Goal: Task Accomplishment & Management: Complete application form

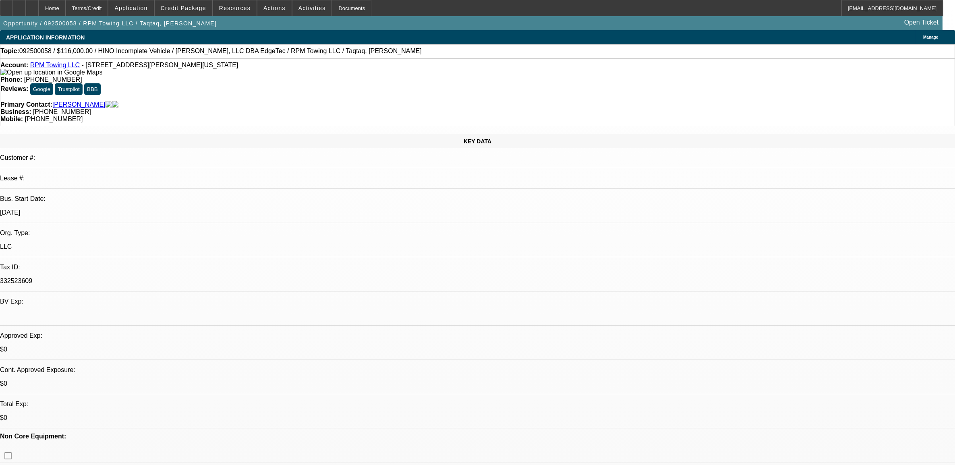
select select "0"
select select "2"
select select "0.1"
select select "4"
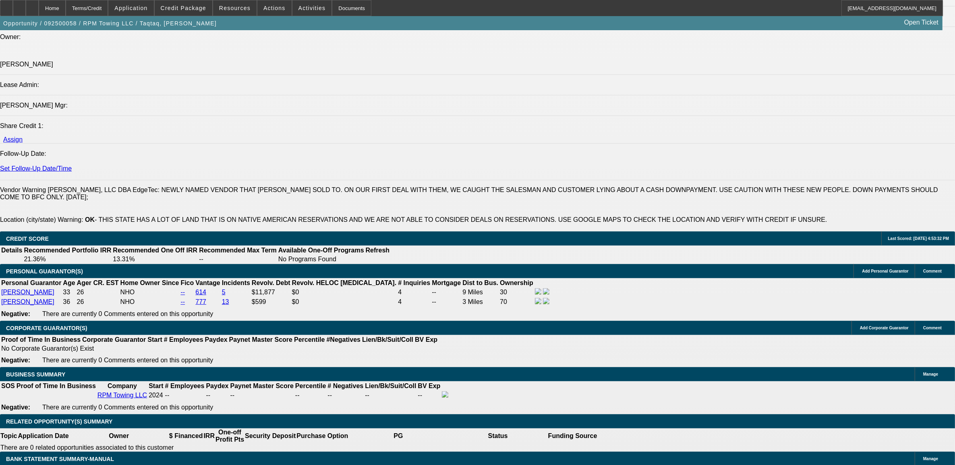
scroll to position [1159, 0]
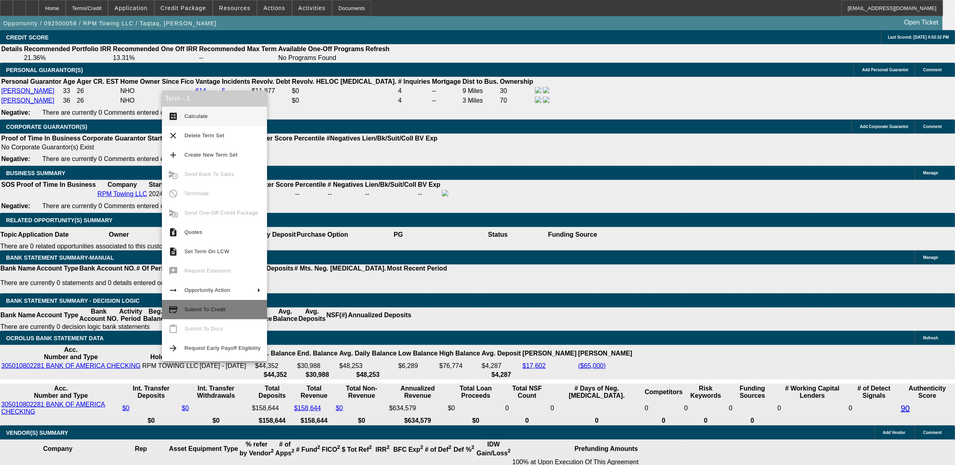
click at [191, 314] on span "Submit To Credit" at bounding box center [223, 310] width 76 height 10
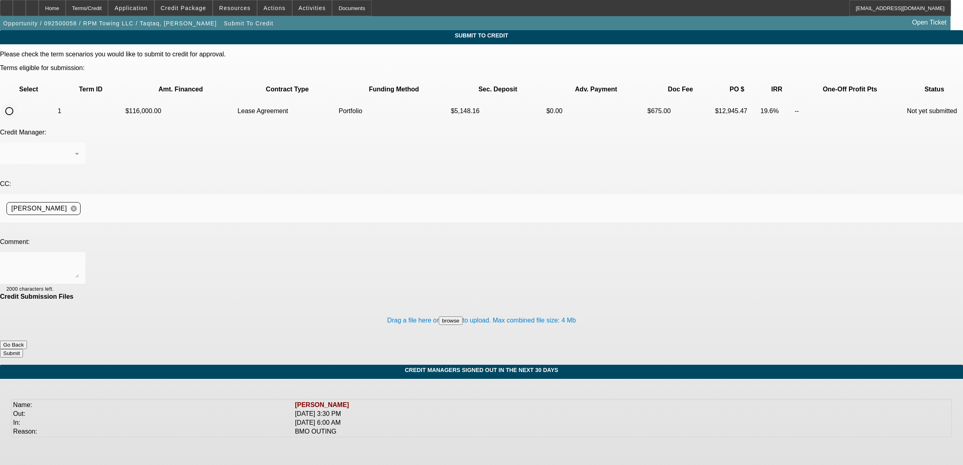
click at [17, 103] on input "radio" at bounding box center [9, 111] width 16 height 16
radio input "true"
click at [75, 149] on div "[PERSON_NAME]" at bounding box center [40, 154] width 69 height 10
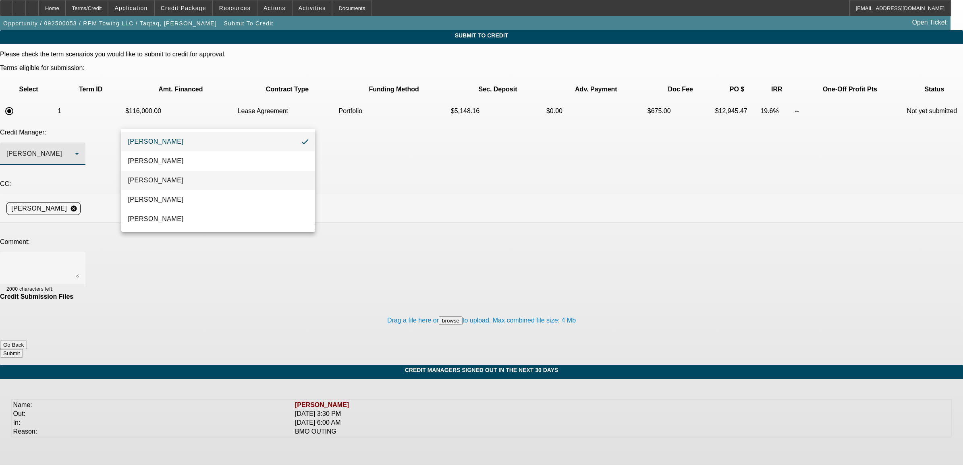
click at [178, 180] on mat-option "Arida, Michael" at bounding box center [217, 180] width 193 height 19
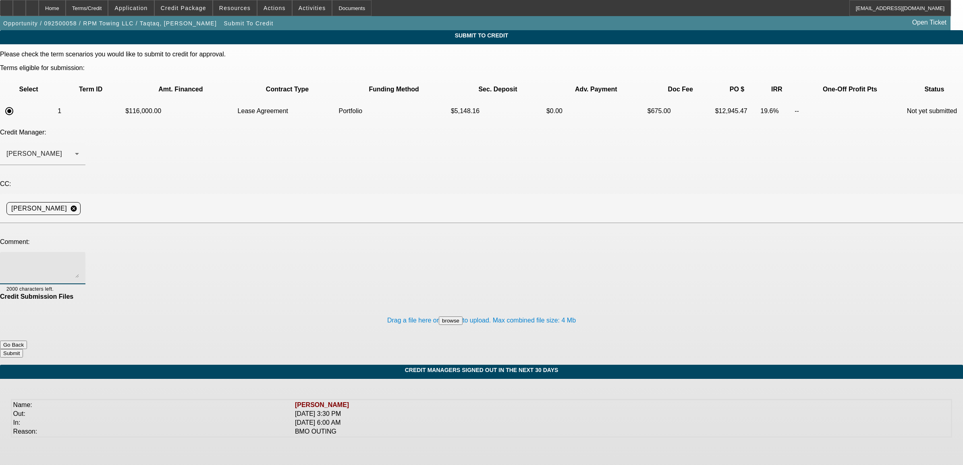
click at [79, 259] on textarea at bounding box center [42, 268] width 73 height 19
type textarea "Michael, just under 2 years TIB looking to add on a new rollback. decent credit…"
click at [23, 349] on button "Submit" at bounding box center [11, 353] width 23 height 8
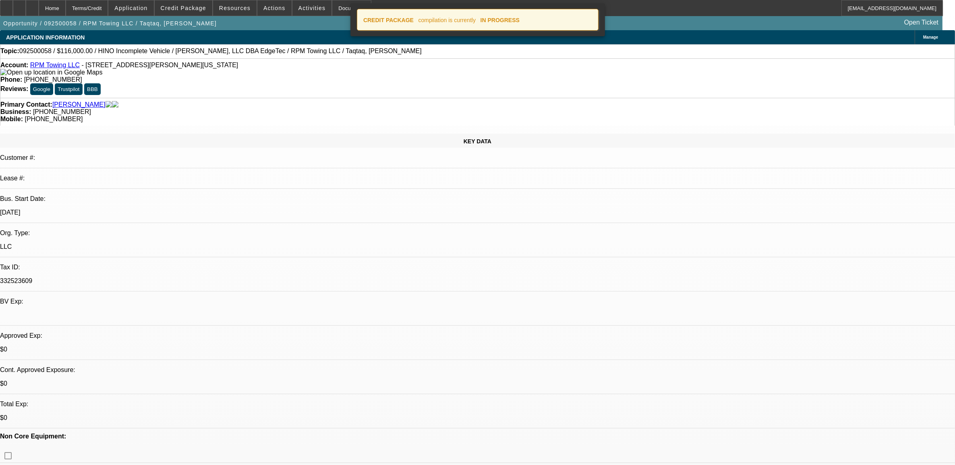
select select "0"
select select "2"
select select "0.1"
select select "4"
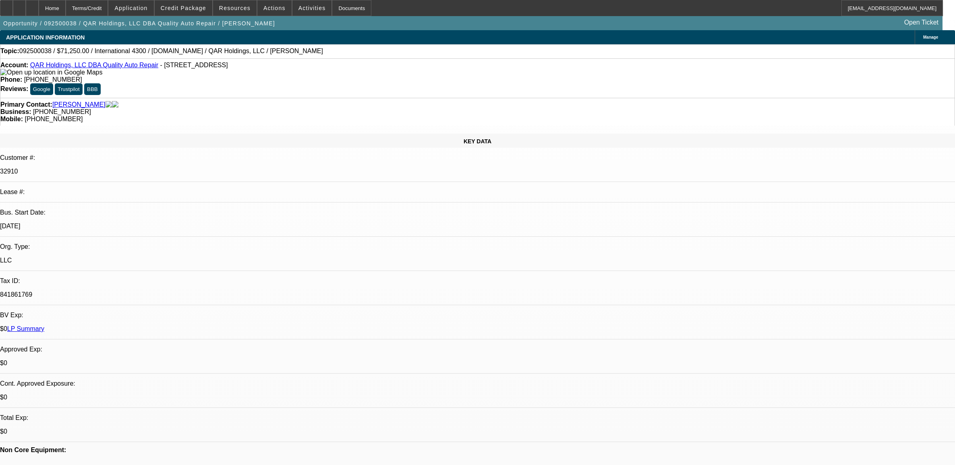
select select "0"
select select "2"
select select "0"
select select "6"
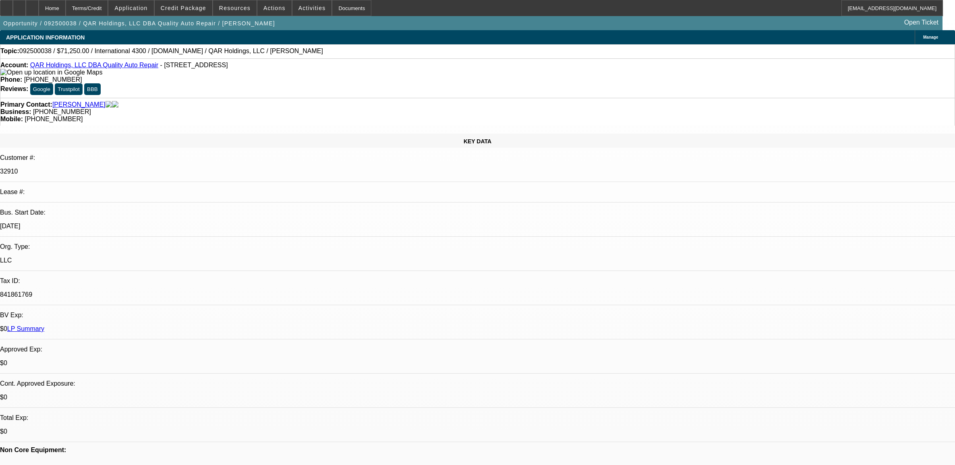
select select "0"
select select "6"
select select "0"
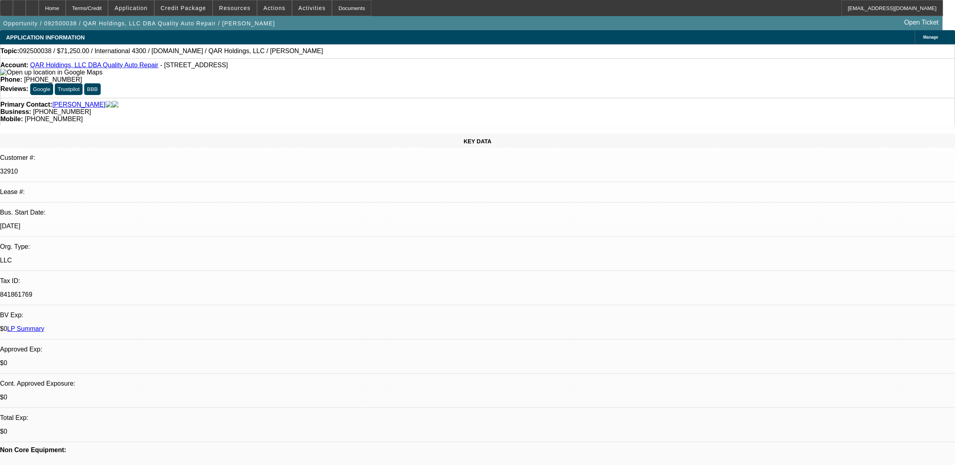
select select "0"
select select "2"
select select "0"
select select "6"
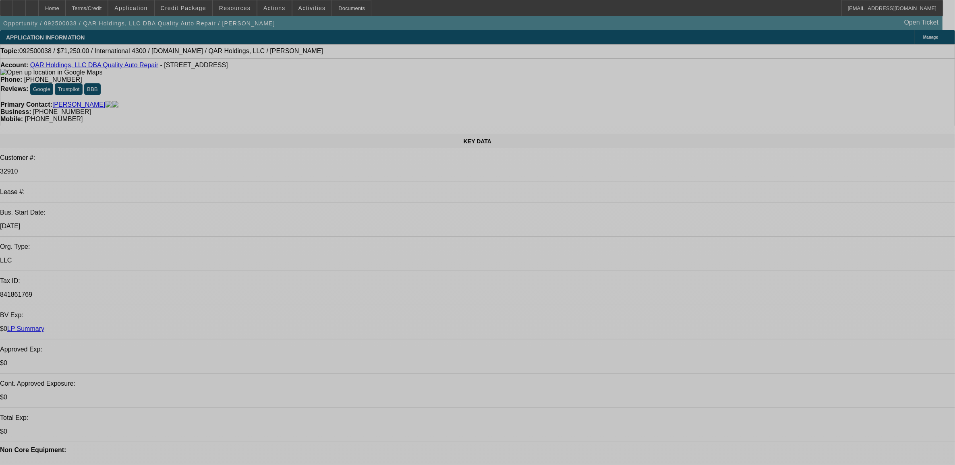
select select "0"
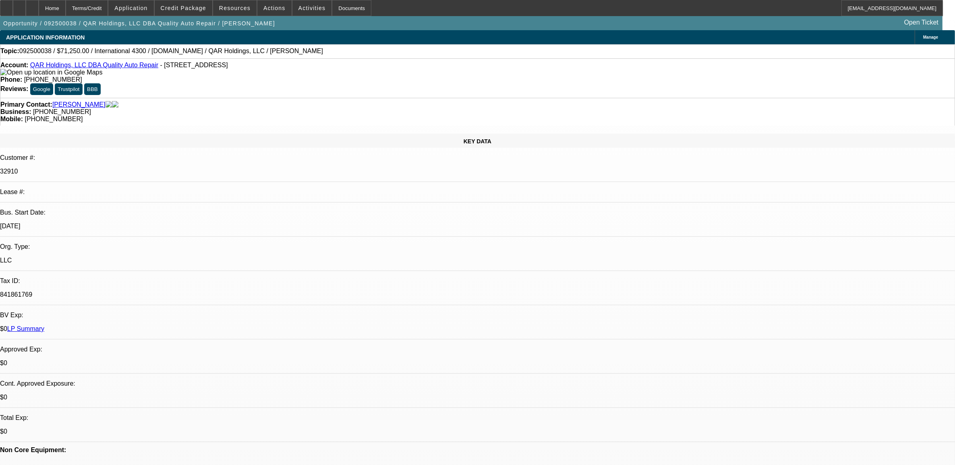
select select "0"
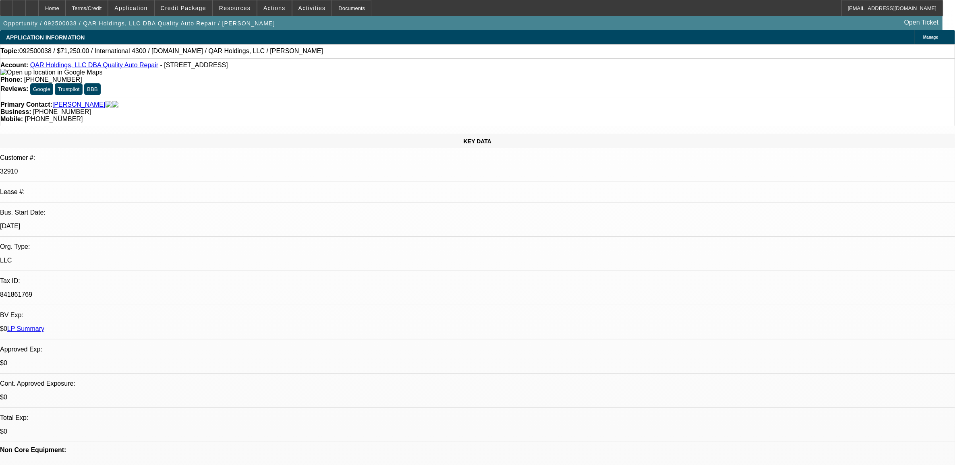
select select "0"
select select "1"
select select "2"
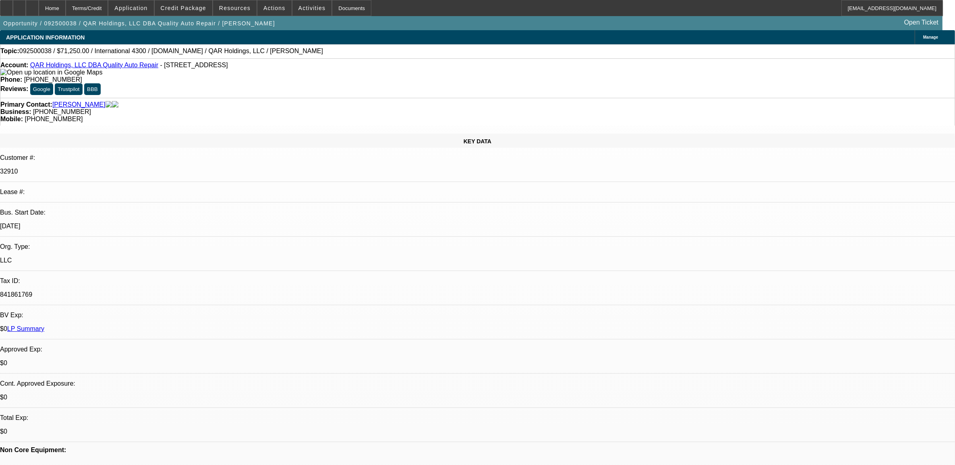
select select "6"
select select "1"
select select "6"
select select "1"
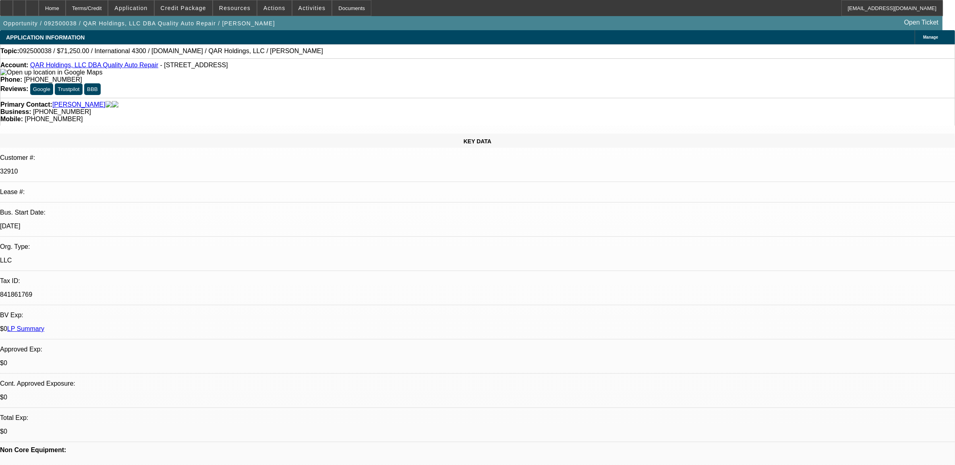
select select "2"
select select "6"
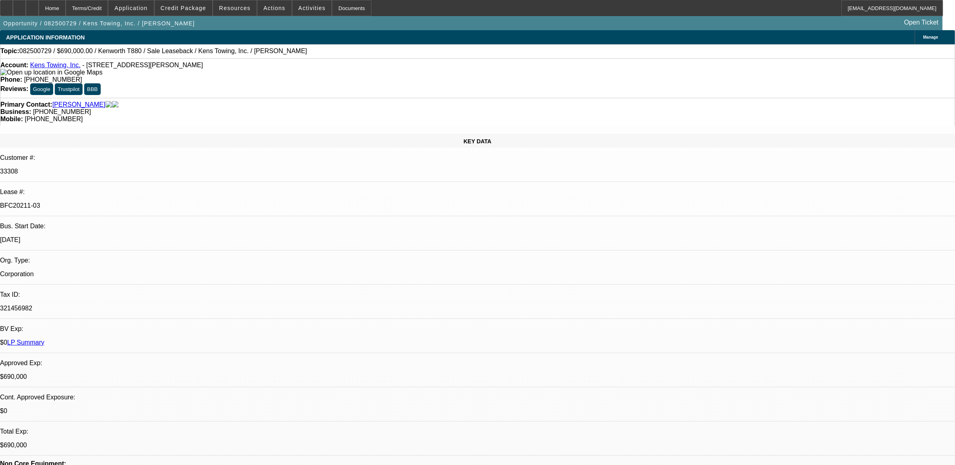
select select "0"
select select "2"
select select "0"
select select "2"
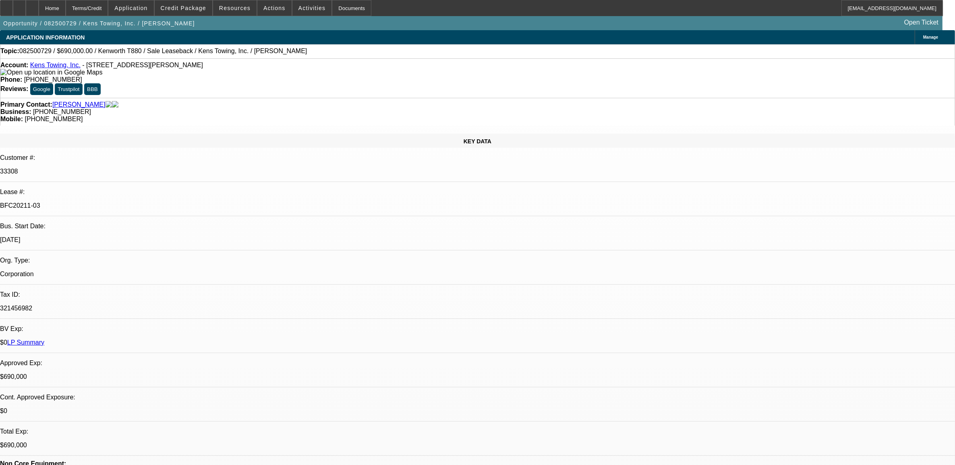
select select "0"
select select "2"
select select "0"
select select "1"
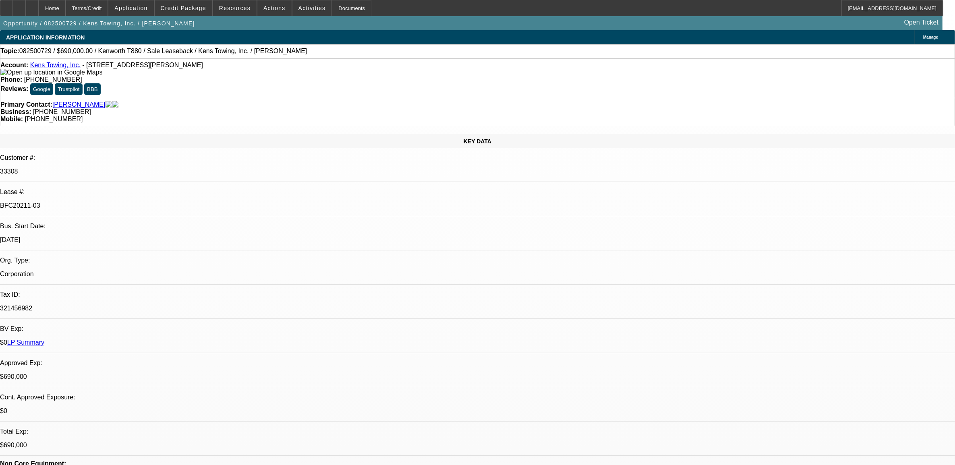
select select "2"
select select "6"
select select "1"
select select "2"
select select "6"
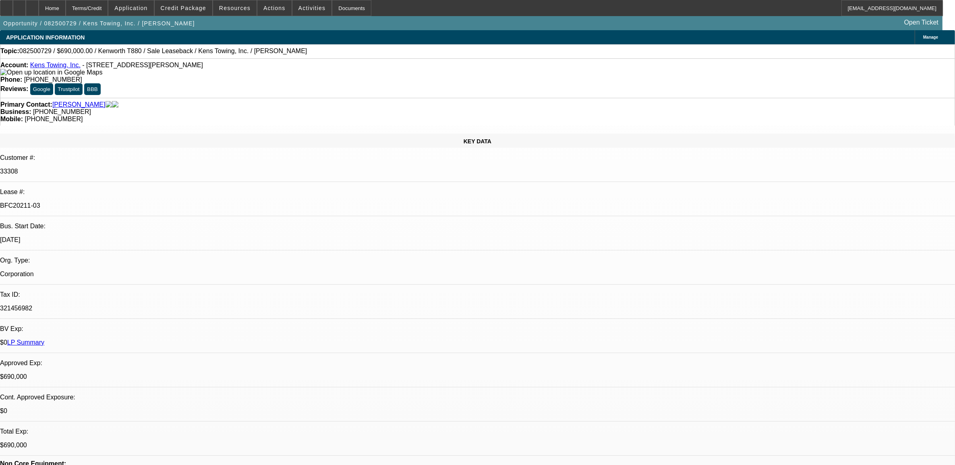
select select "1"
select select "2"
select select "6"
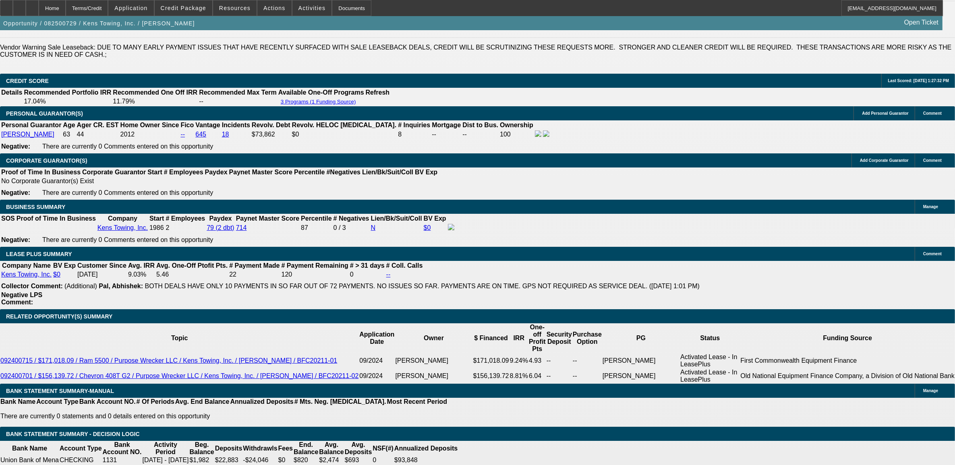
scroll to position [496, 0]
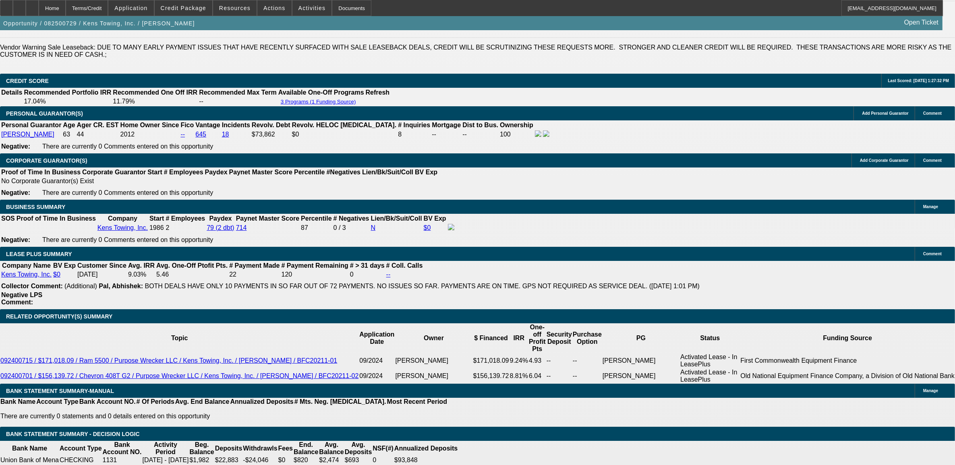
drag, startPoint x: 672, startPoint y: 91, endPoint x: 670, endPoint y: 73, distance: 18.6
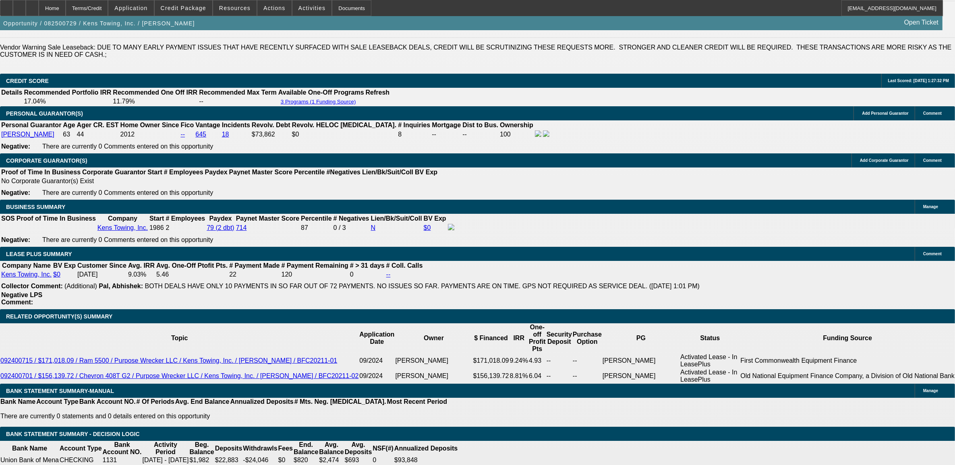
drag, startPoint x: 720, startPoint y: 140, endPoint x: 716, endPoint y: 148, distance: 8.8
